Goal: Find specific page/section: Find specific page/section

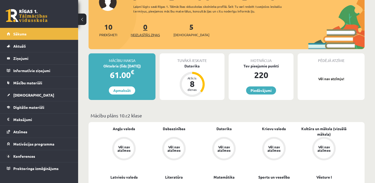
scroll to position [50, 0]
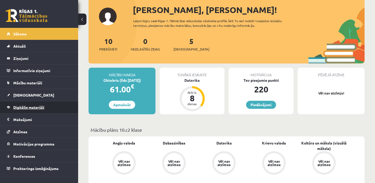
click at [30, 105] on link "Digitālie materiāli" at bounding box center [39, 107] width 65 height 12
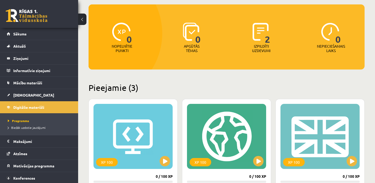
scroll to position [68, 0]
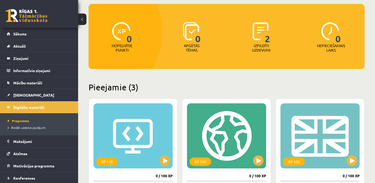
click at [257, 36] on img at bounding box center [260, 31] width 16 height 18
click at [15, 95] on span "[DEMOGRAPHIC_DATA]" at bounding box center [33, 95] width 41 height 5
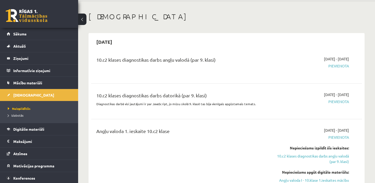
scroll to position [35, 0]
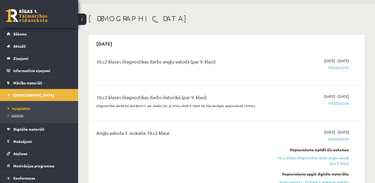
click at [17, 116] on span "Izlabotās" at bounding box center [16, 115] width 16 height 4
